Goal: Information Seeking & Learning: Learn about a topic

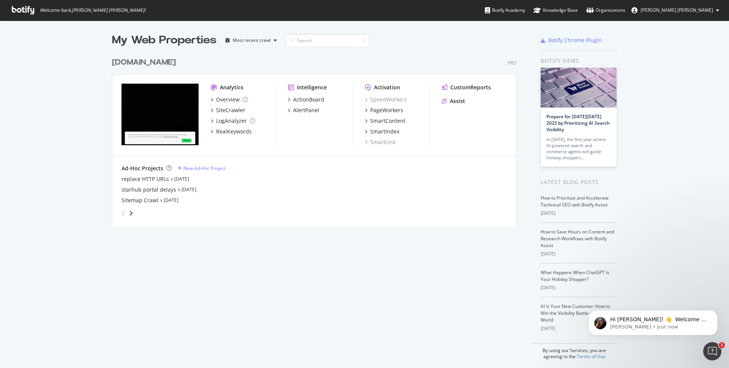
click at [165, 112] on img "grid" at bounding box center [160, 115] width 77 height 62
click at [181, 141] on img "grid" at bounding box center [160, 115] width 77 height 62
click at [151, 62] on div "[DOMAIN_NAME]" at bounding box center [144, 62] width 64 height 11
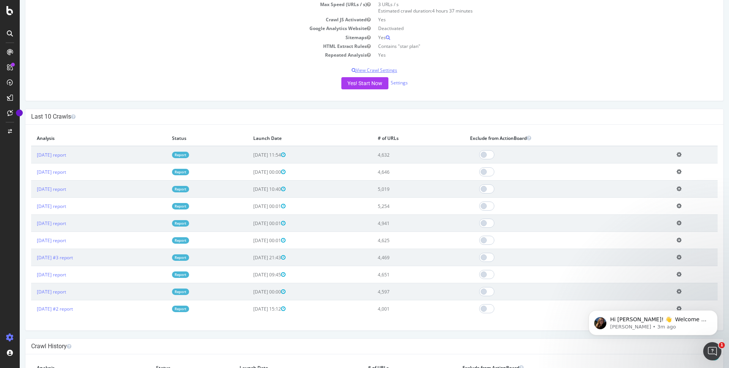
scroll to position [123, 0]
click at [65, 155] on link "[DATE] report" at bounding box center [51, 153] width 29 height 6
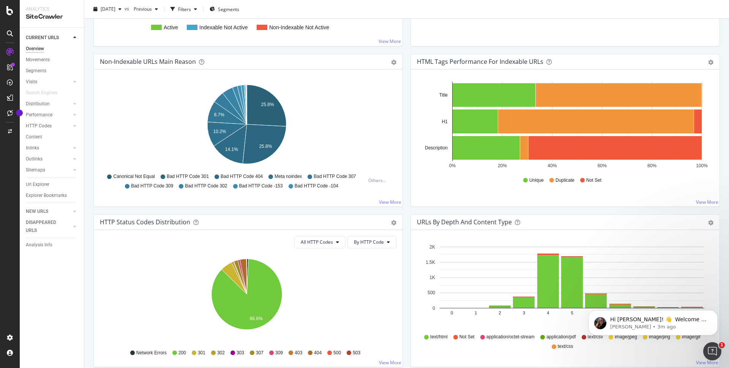
scroll to position [219, 0]
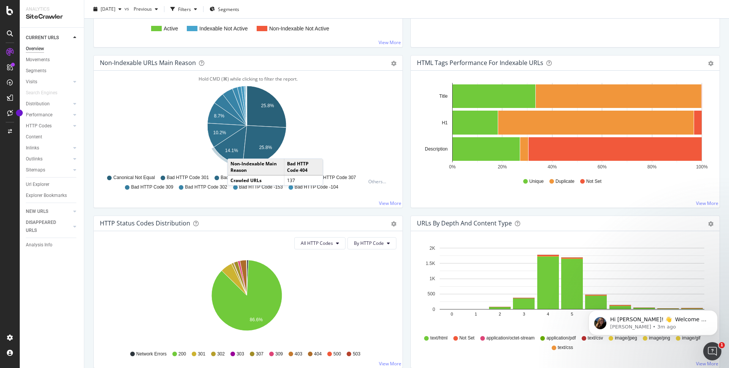
click at [235, 151] on text "14.1%" at bounding box center [231, 150] width 13 height 5
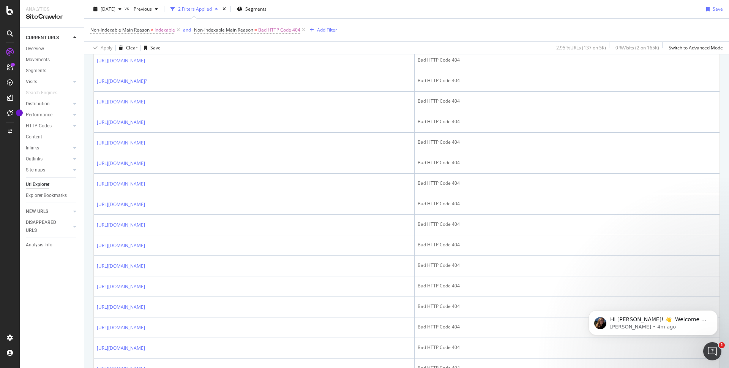
scroll to position [329, 0]
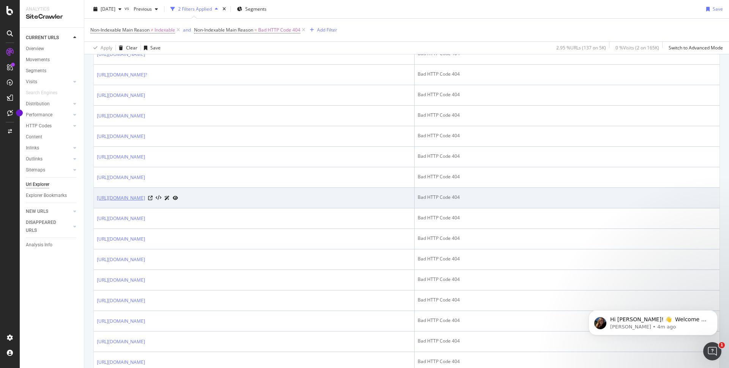
click at [145, 199] on link "[URL][DOMAIN_NAME]" at bounding box center [121, 198] width 48 height 8
click at [153, 199] on icon at bounding box center [150, 198] width 5 height 5
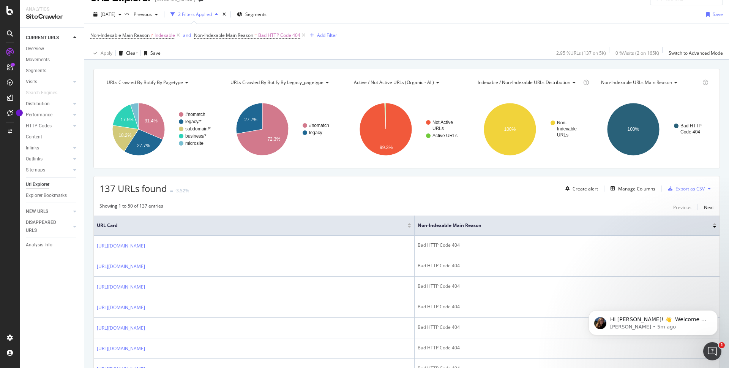
scroll to position [0, 0]
